Goal: Book appointment/travel/reservation

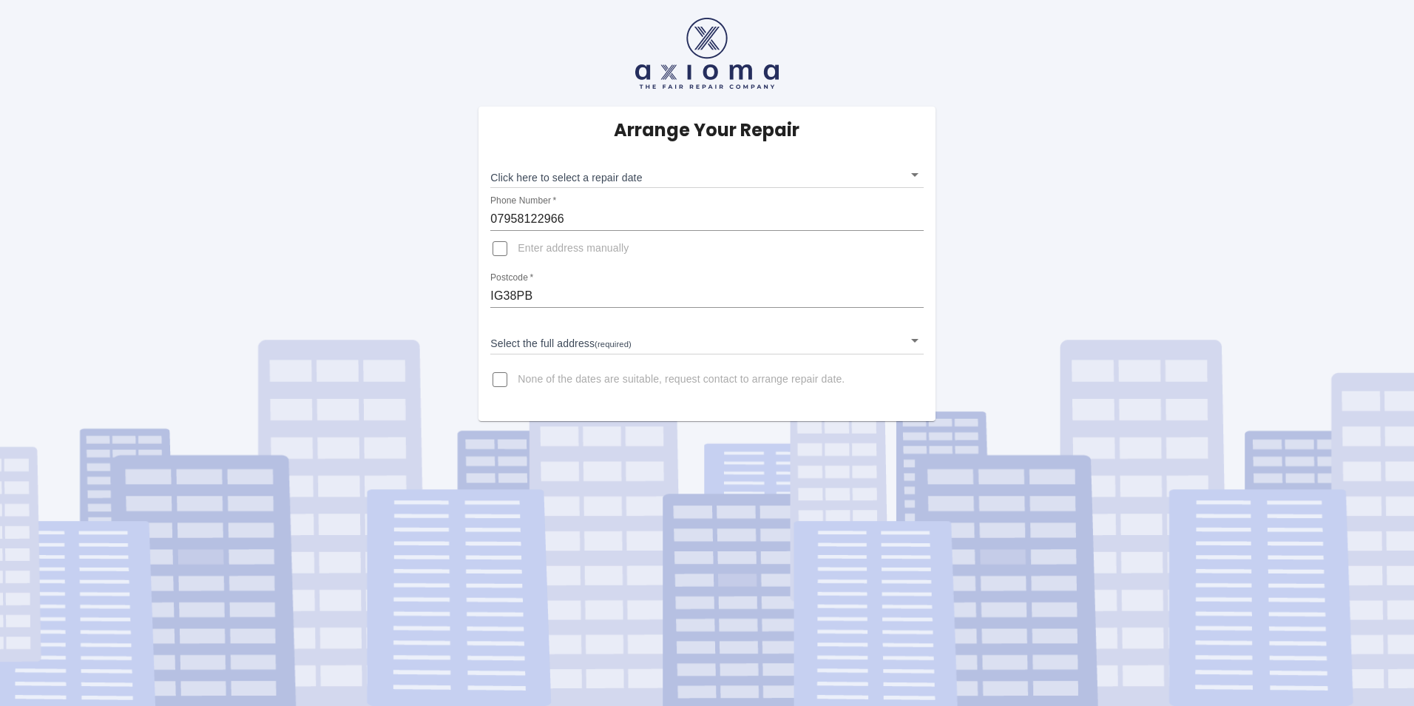
click at [918, 174] on body "Arrange Your Repair Click here to select a repair date ​ Phone Number   * 07958…" at bounding box center [707, 353] width 1414 height 706
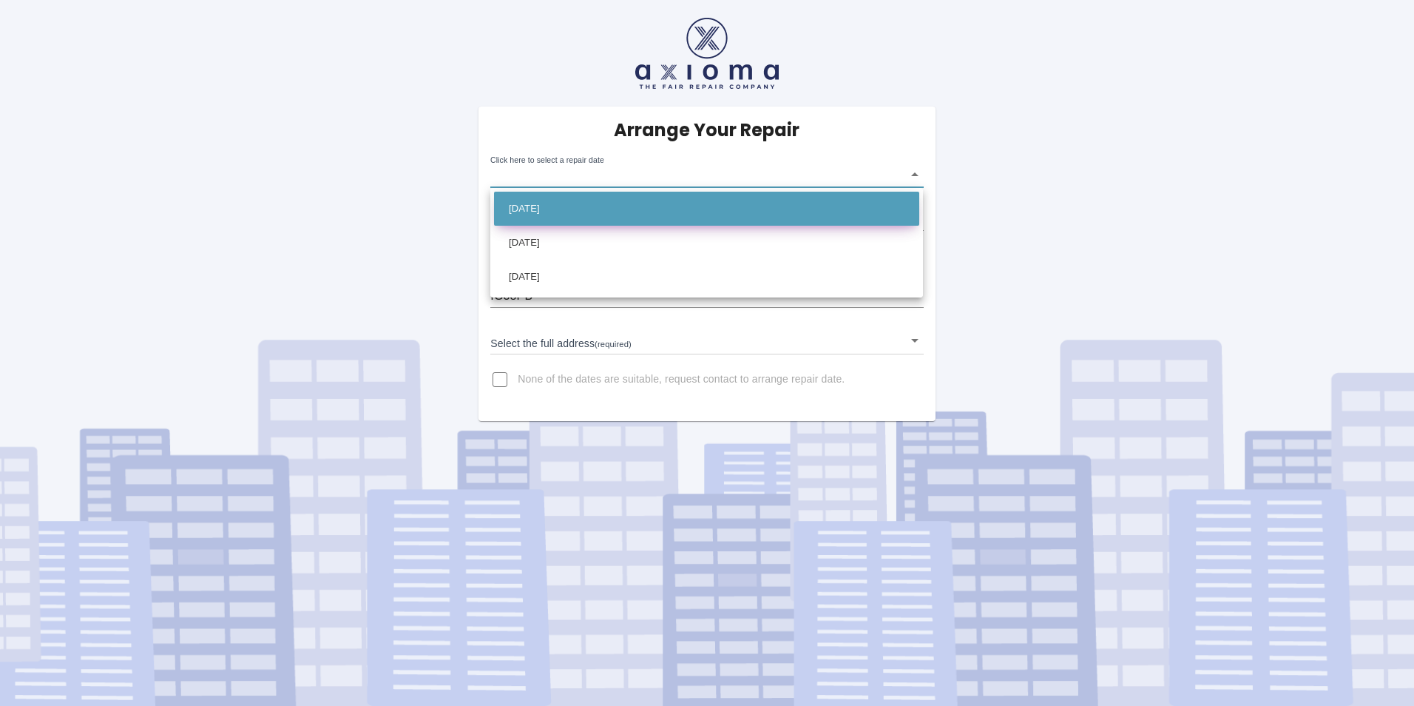
click at [598, 217] on li "[DATE]" at bounding box center [706, 209] width 425 height 34
type input "[DATE]T00:00:00.000Z"
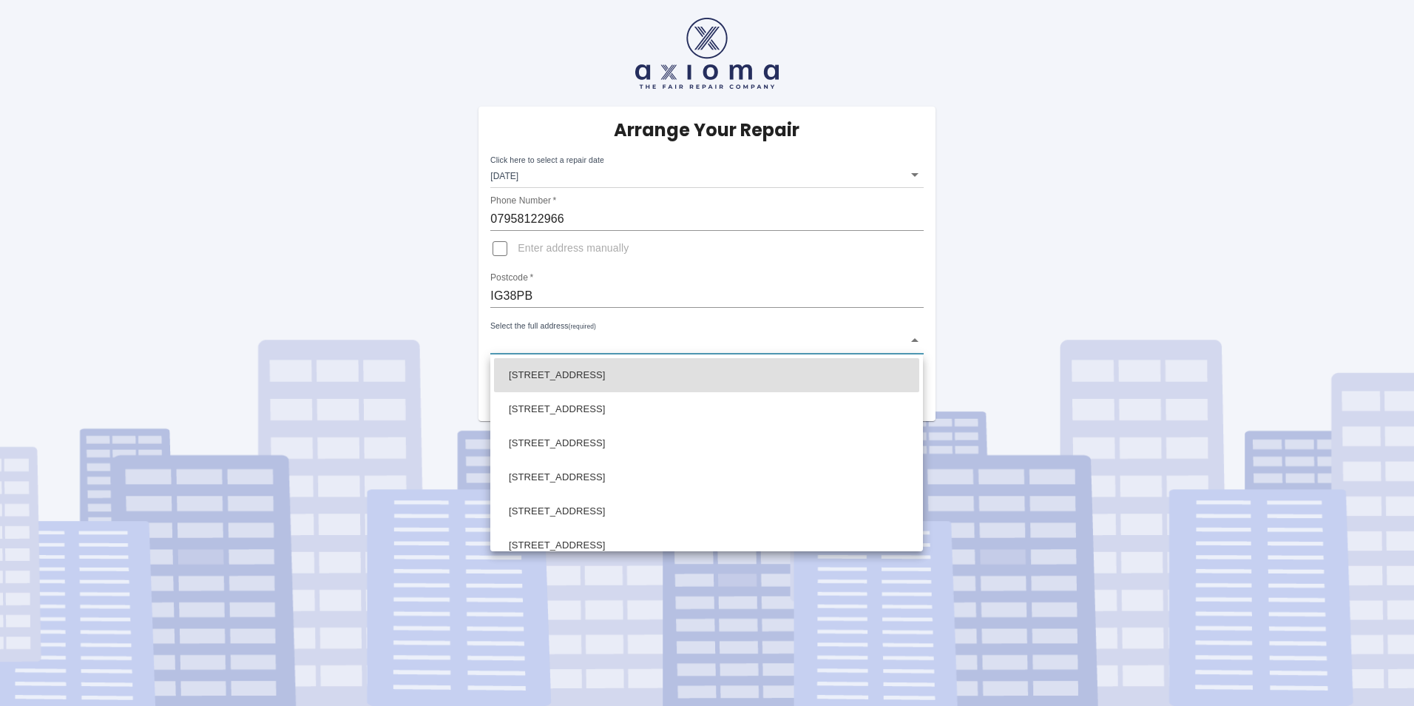
click at [547, 336] on body "Arrange Your Repair Click here to select a repair date [DATE] [DATE]T00:00:00.0…" at bounding box center [707, 353] width 1414 height 706
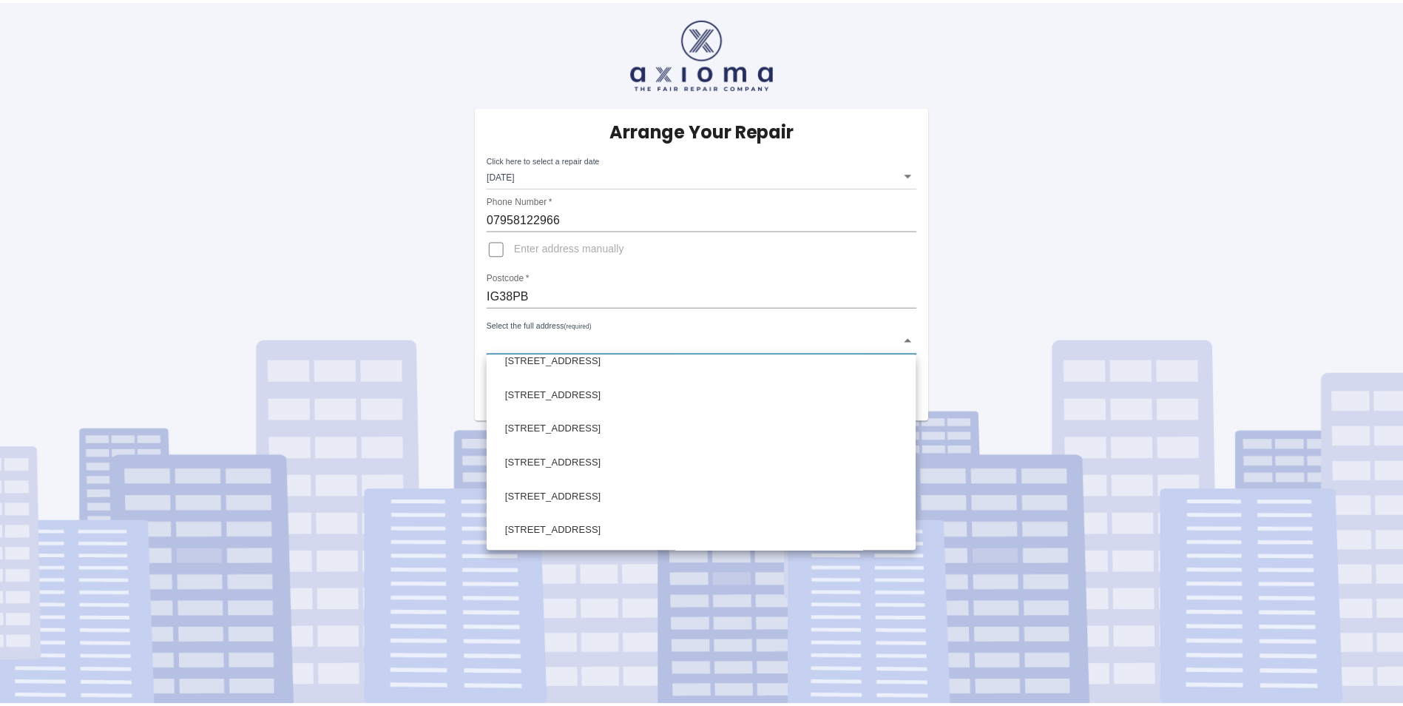
scroll to position [490, 0]
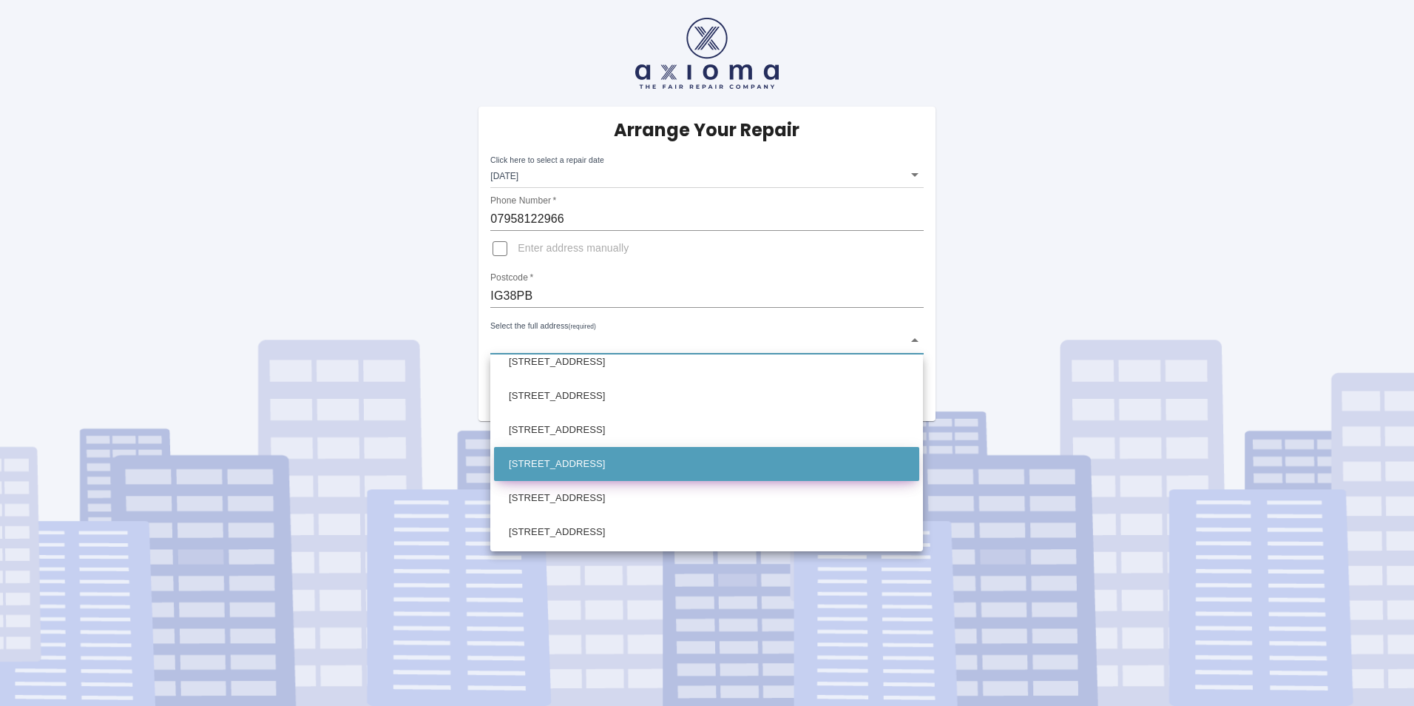
click at [589, 455] on li "[STREET_ADDRESS]" at bounding box center [706, 464] width 425 height 34
type input "[STREET_ADDRESS]"
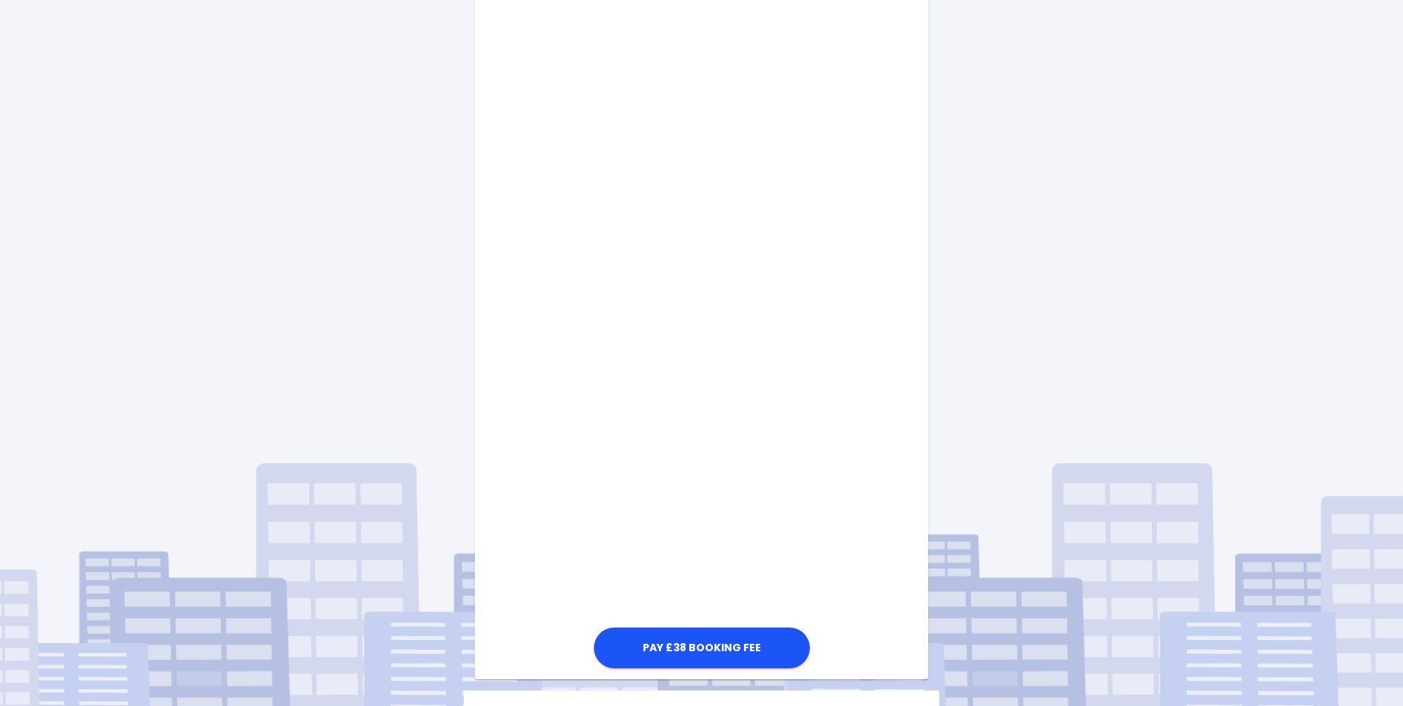
scroll to position [518, 0]
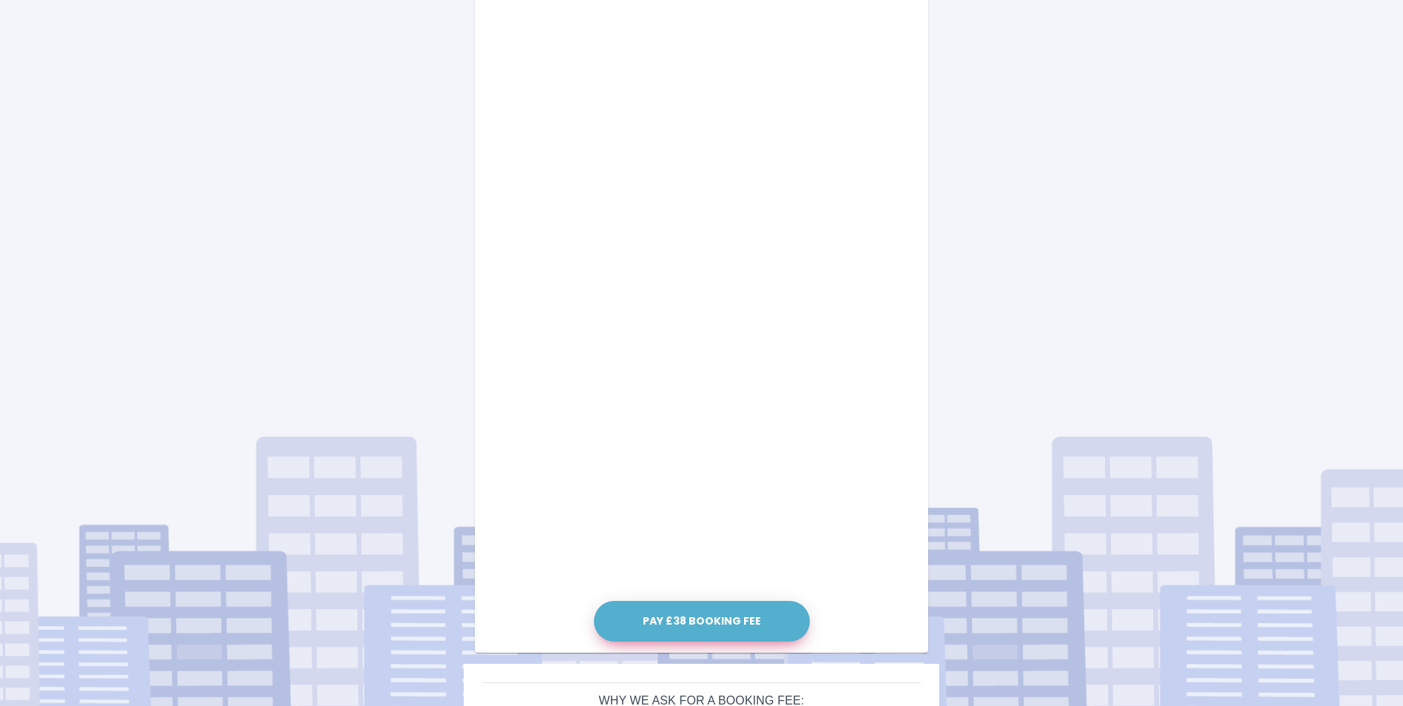
click at [734, 625] on button "Pay £38 Booking Fee" at bounding box center [702, 621] width 216 height 41
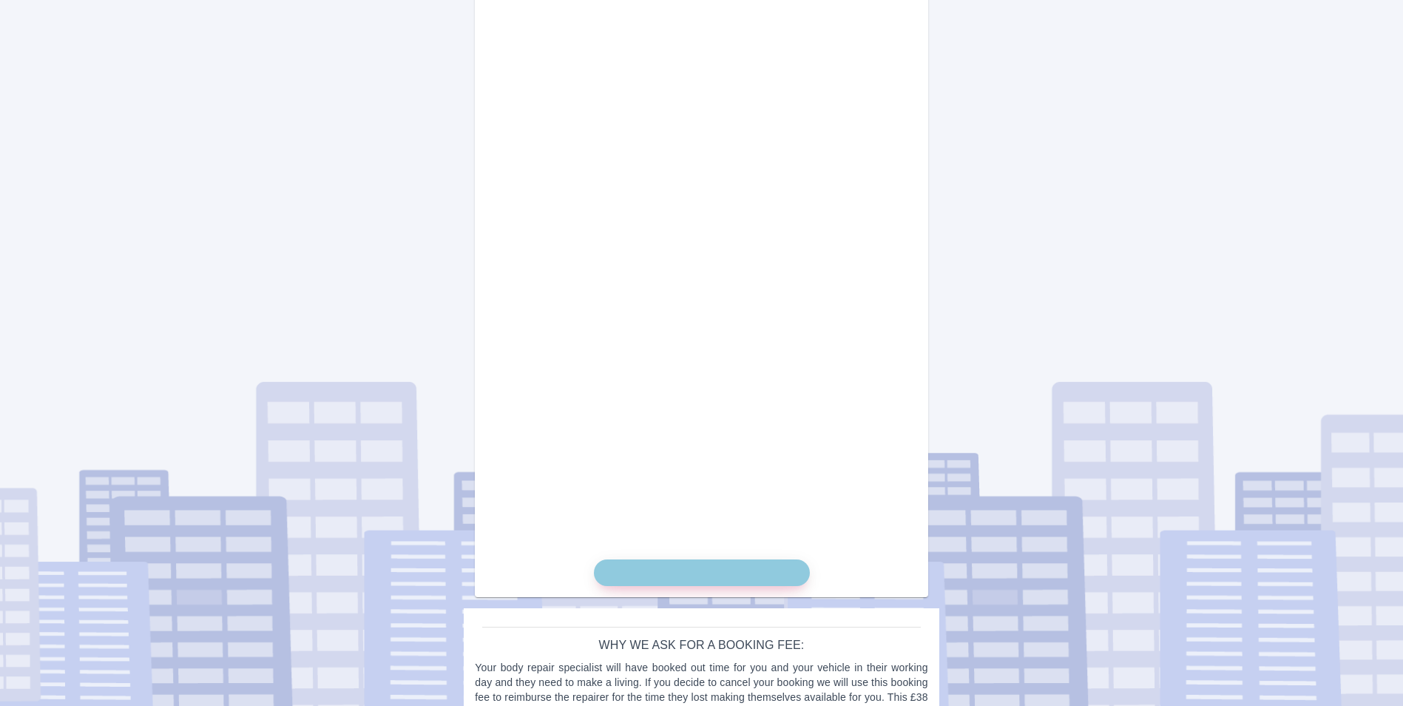
scroll to position [598, 0]
